Goal: Transaction & Acquisition: Purchase product/service

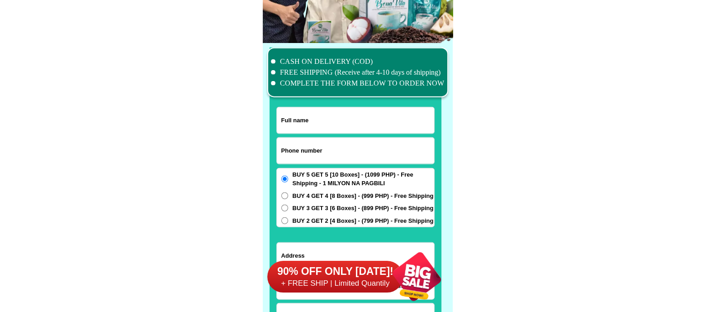
scroll to position [7030, 0]
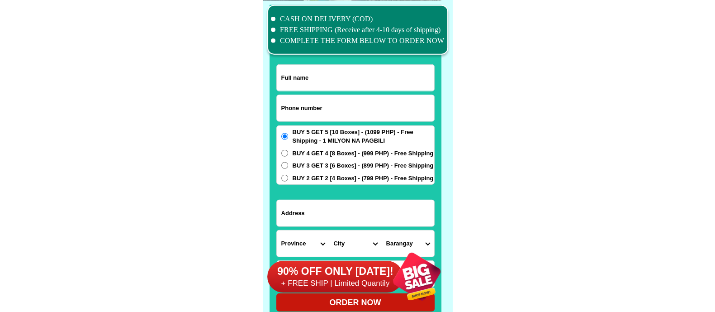
click at [331, 107] on input "Input phone_number" at bounding box center [355, 108] width 157 height 26
paste input "09453146182"
type input "09453146182"
click at [330, 76] on input "Input full_name" at bounding box center [355, 78] width 157 height 26
paste input "[PERSON_NAME]"
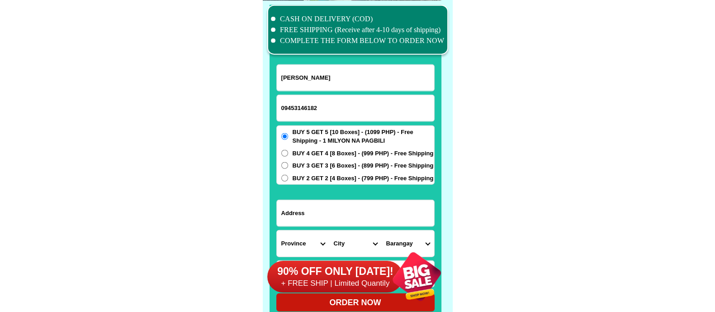
type input "[PERSON_NAME]"
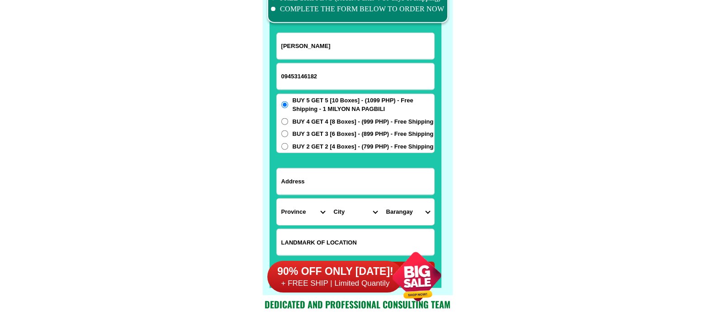
scroll to position [7086, 0]
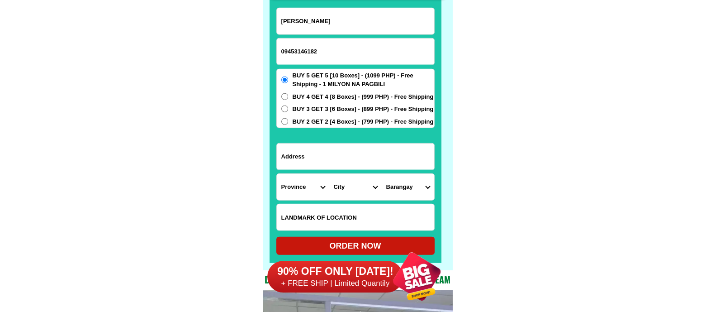
click at [308, 159] on input "Input address" at bounding box center [355, 156] width 157 height 26
paste input "upper katungal poruk selangan Conta Cthumber"
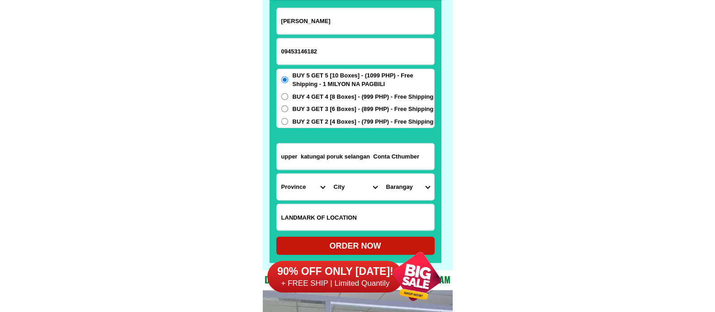
type input "upper katungal poruk selangan Conta Cthumber"
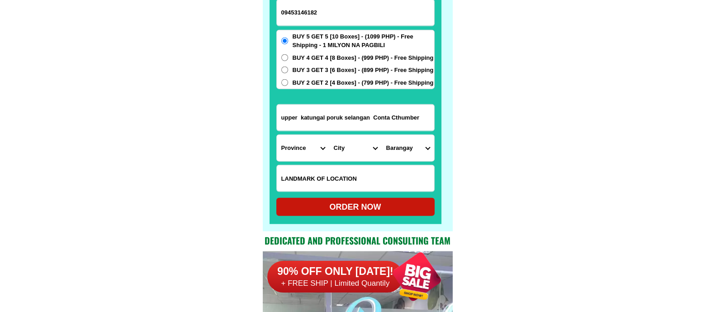
scroll to position [7143, 0]
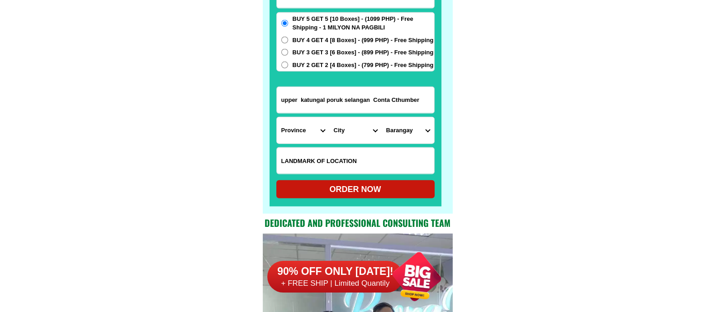
click at [294, 157] on input "Input LANDMARKOFLOCATION" at bounding box center [355, 160] width 157 height 26
paste input "lanmark $&M po"
type input "lanmark $&M po"
click at [297, 126] on select "Province [GEOGRAPHIC_DATA] [GEOGRAPHIC_DATA][PERSON_NAME][GEOGRAPHIC_DATA][GEOG…" at bounding box center [303, 130] width 52 height 26
select select "63_189"
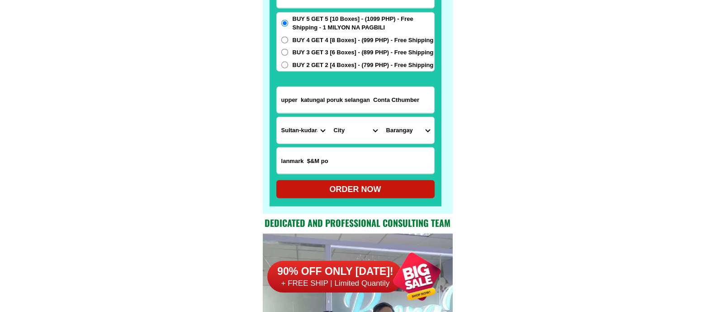
click at [277, 117] on select "Province [GEOGRAPHIC_DATA] [GEOGRAPHIC_DATA][PERSON_NAME][GEOGRAPHIC_DATA][GEOG…" at bounding box center [303, 130] width 52 height 26
click at [340, 131] on select "City Bagumbayan Columbio Isulan [PERSON_NAME] Palimbang President-[PERSON_NAME]…" at bounding box center [355, 130] width 52 height 26
click at [343, 131] on select "City Bagumbayan Columbio Isulan [PERSON_NAME] Palimbang President-[PERSON_NAME]…" at bounding box center [355, 130] width 52 height 26
select select "63_1896268"
click at [329, 117] on select "City Bagumbayan Columbio Isulan [PERSON_NAME] Palimbang President-[PERSON_NAME]…" at bounding box center [355, 130] width 52 height 26
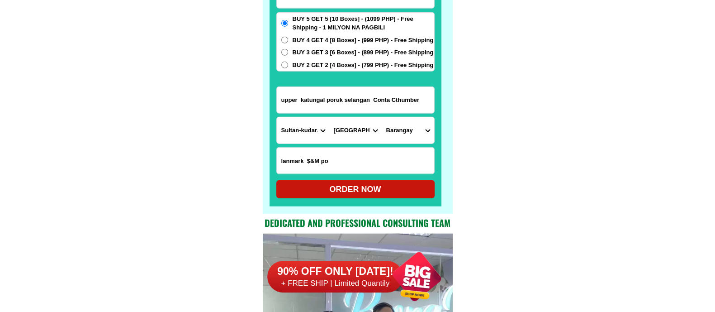
click at [400, 129] on select "Barangay Baras [PERSON_NAME] D'[PERSON_NAME] [GEOGRAPHIC_DATA][PERSON_NAME][GEO…" at bounding box center [408, 130] width 52 height 26
select select "63_18962684657"
click at [382, 117] on select "Barangay Baras [PERSON_NAME] D'[PERSON_NAME] [GEOGRAPHIC_DATA][PERSON_NAME][GEO…" at bounding box center [408, 130] width 52 height 26
click at [373, 189] on div "ORDER NOW" at bounding box center [355, 189] width 158 height 12
type input "[PERSON_NAME]"
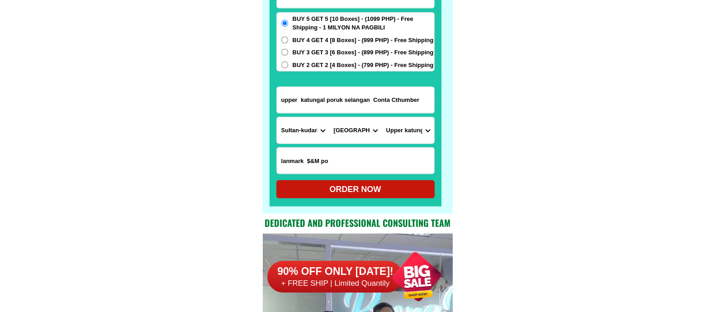
type input "09453146182"
radio input "true"
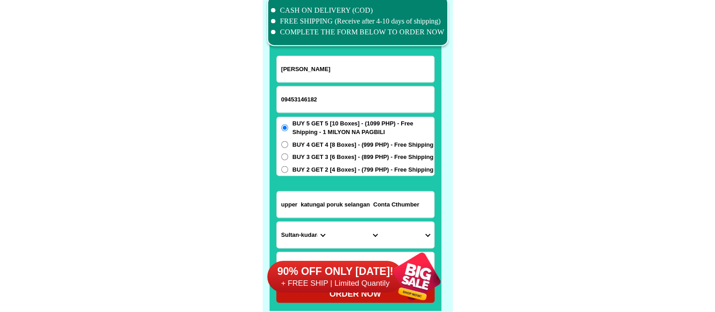
scroll to position [7030, 0]
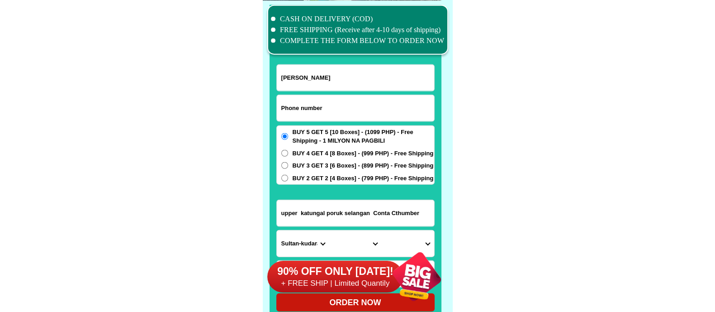
paste input "09538340616"
click at [301, 110] on input "Input phone_number" at bounding box center [355, 108] width 157 height 26
type input "09538340616"
click at [312, 84] on input "Input full_name" at bounding box center [355, 78] width 157 height 26
paste input "[PERSON_NAME]"
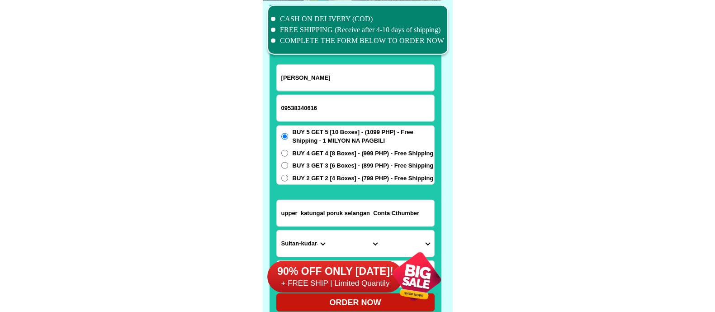
type input "[PERSON_NAME]"
click at [325, 216] on input "Input address" at bounding box center [355, 213] width 157 height 26
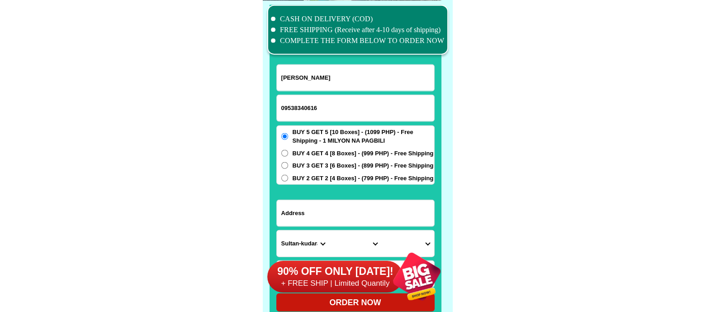
paste input "[STREET_ADDRESS] Brgy. Pinagsanhan B [STREET_ADDRESS]"
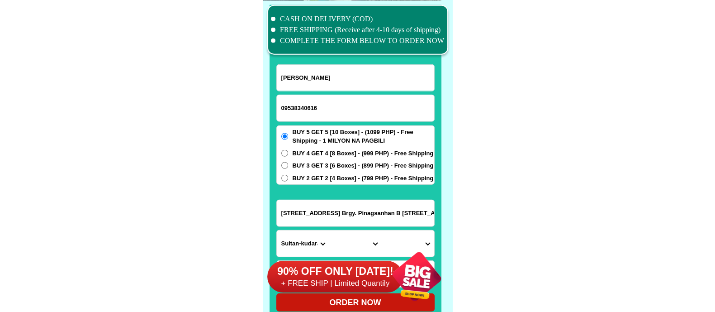
scroll to position [0, 19]
type input "[STREET_ADDRESS] Brgy. Pinagsanhan B [STREET_ADDRESS]"
click at [298, 243] on div "90% OFF ONLY [DATE]! + FREE SHIP | Limited Quantily" at bounding box center [359, 276] width 185 height 71
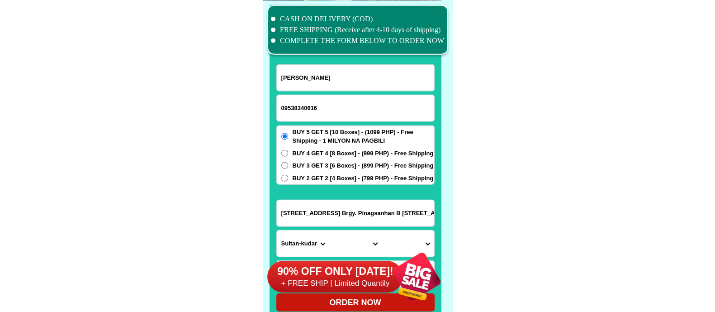
click at [294, 248] on div "90% OFF ONLY [DATE]! + FREE SHIP | Limited Quantily" at bounding box center [359, 276] width 185 height 71
click at [291, 244] on div "90% OFF ONLY [DATE]! + FREE SHIP | Limited Quantily" at bounding box center [359, 276] width 185 height 71
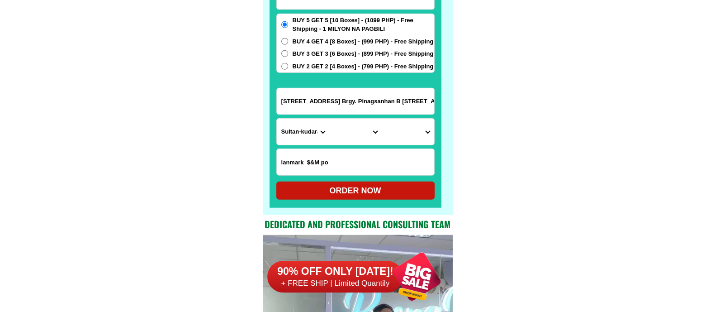
scroll to position [7143, 0]
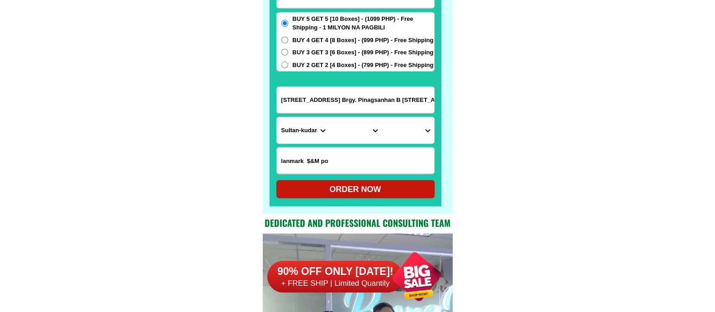
click at [289, 123] on select "Province [GEOGRAPHIC_DATA] [GEOGRAPHIC_DATA][PERSON_NAME][GEOGRAPHIC_DATA][GEOG…" at bounding box center [303, 130] width 52 height 26
select select "63_826"
click at [277, 117] on select "Province [GEOGRAPHIC_DATA] [GEOGRAPHIC_DATA][PERSON_NAME][GEOGRAPHIC_DATA][GEOG…" at bounding box center [303, 130] width 52 height 26
click at [332, 128] on select "City [PERSON_NAME] [PERSON_NAME] [GEOGRAPHIC_DATA]-city [GEOGRAPHIC_DATA]-[GEOG…" at bounding box center [355, 130] width 52 height 26
select select "63_8264535"
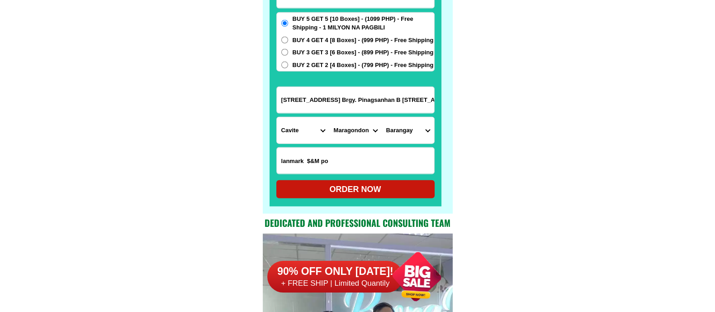
click at [329, 117] on select "City [PERSON_NAME] [PERSON_NAME] [GEOGRAPHIC_DATA]-city [GEOGRAPHIC_DATA]-[GEOG…" at bounding box center [355, 130] width 52 height 26
click at [408, 129] on select "Barangay Bucal i Bucal ii Bucal iii a Bucal iii b Bucal iv a Bucal iv b Caingin…" at bounding box center [408, 130] width 52 height 26
select select "63_82645354164"
click at [382, 117] on select "Barangay Bucal i Bucal ii Bucal iii a Bucal iii b Bucal iv a Bucal iv b Caingin…" at bounding box center [408, 130] width 52 height 26
click at [407, 130] on select "Barangay Bucal i Bucal ii Bucal iii a Bucal iii b Bucal iv a Bucal iv b Caingin…" at bounding box center [408, 130] width 52 height 26
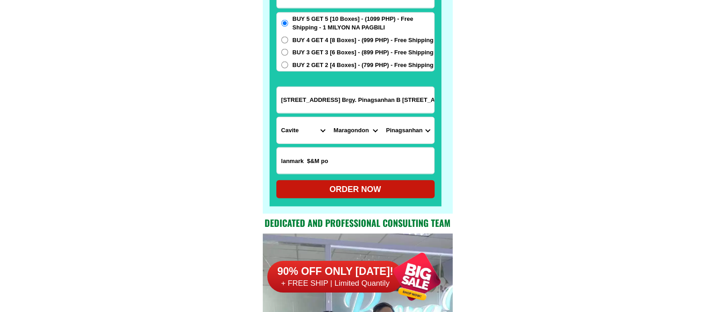
click at [407, 130] on select "Barangay Bucal i Bucal ii Bucal iii a Bucal iii b Bucal iv a Bucal iv b Caingin…" at bounding box center [408, 130] width 52 height 26
click at [362, 189] on div "ORDER NOW" at bounding box center [355, 189] width 158 height 12
type input "09538340616"
radio input "true"
